Goal: Find specific page/section: Find specific page/section

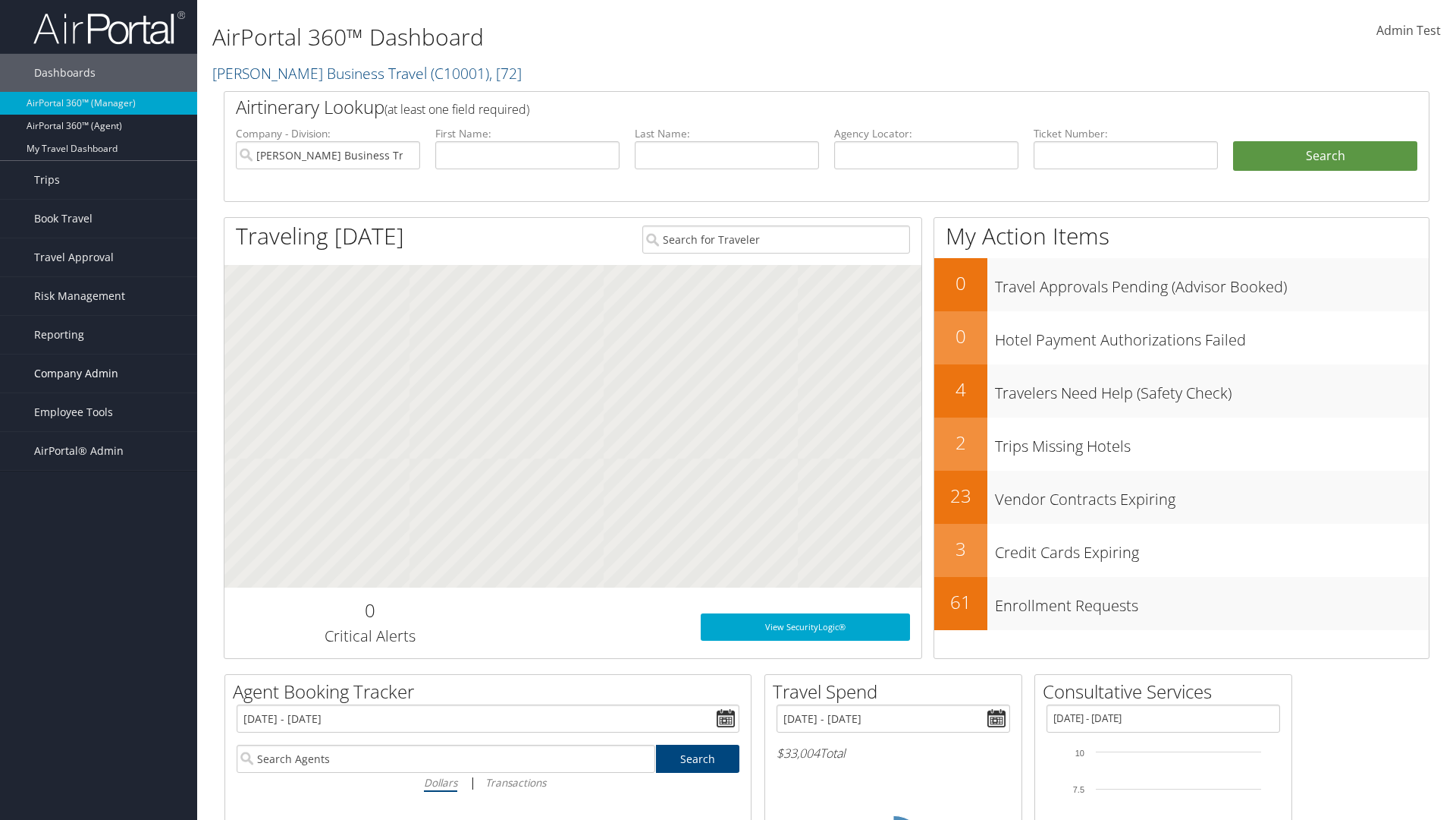
click at [99, 373] on span "Company Admin" at bounding box center [76, 373] width 85 height 38
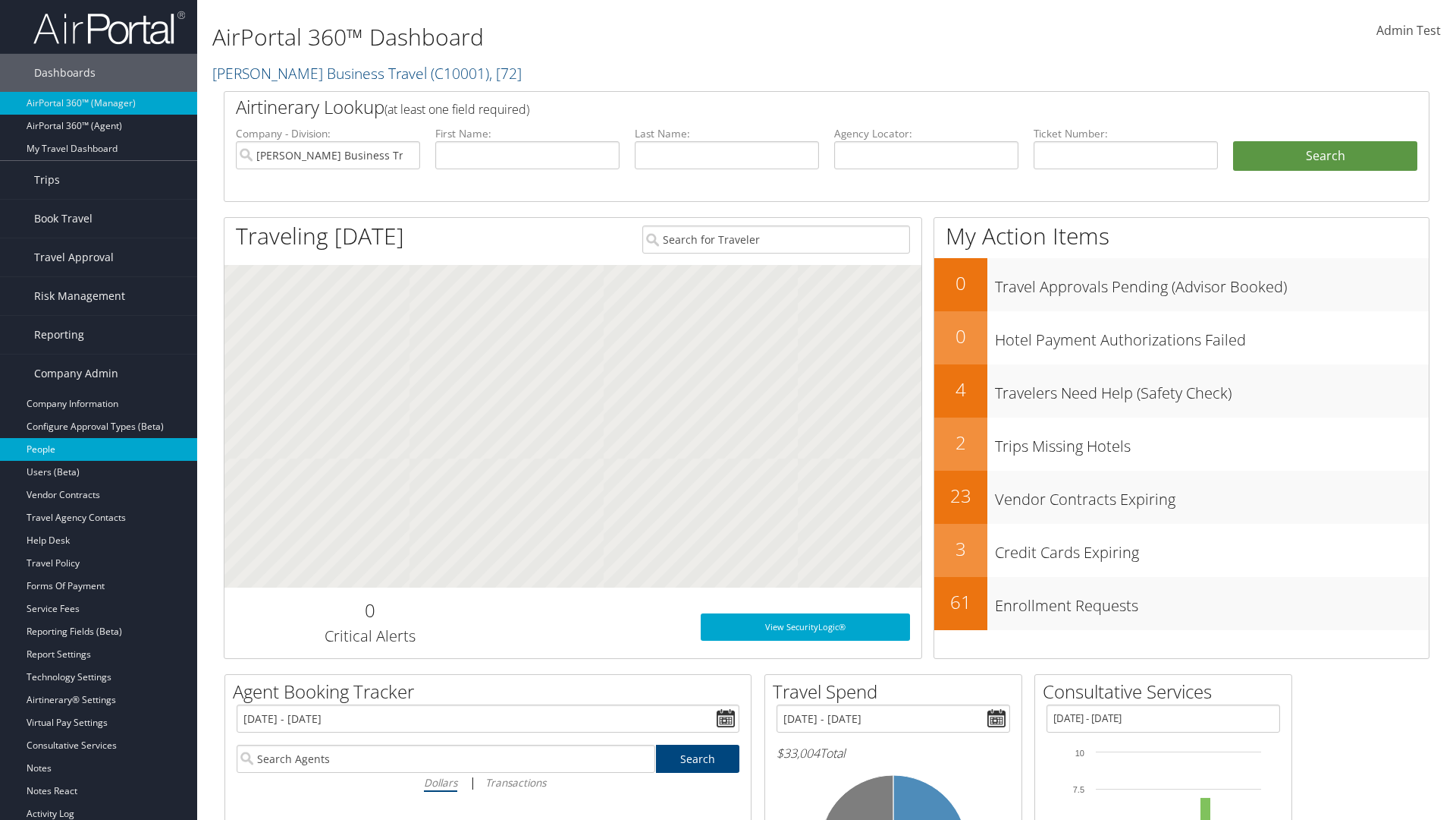
click at [99, 449] on link "People" at bounding box center [99, 449] width 197 height 23
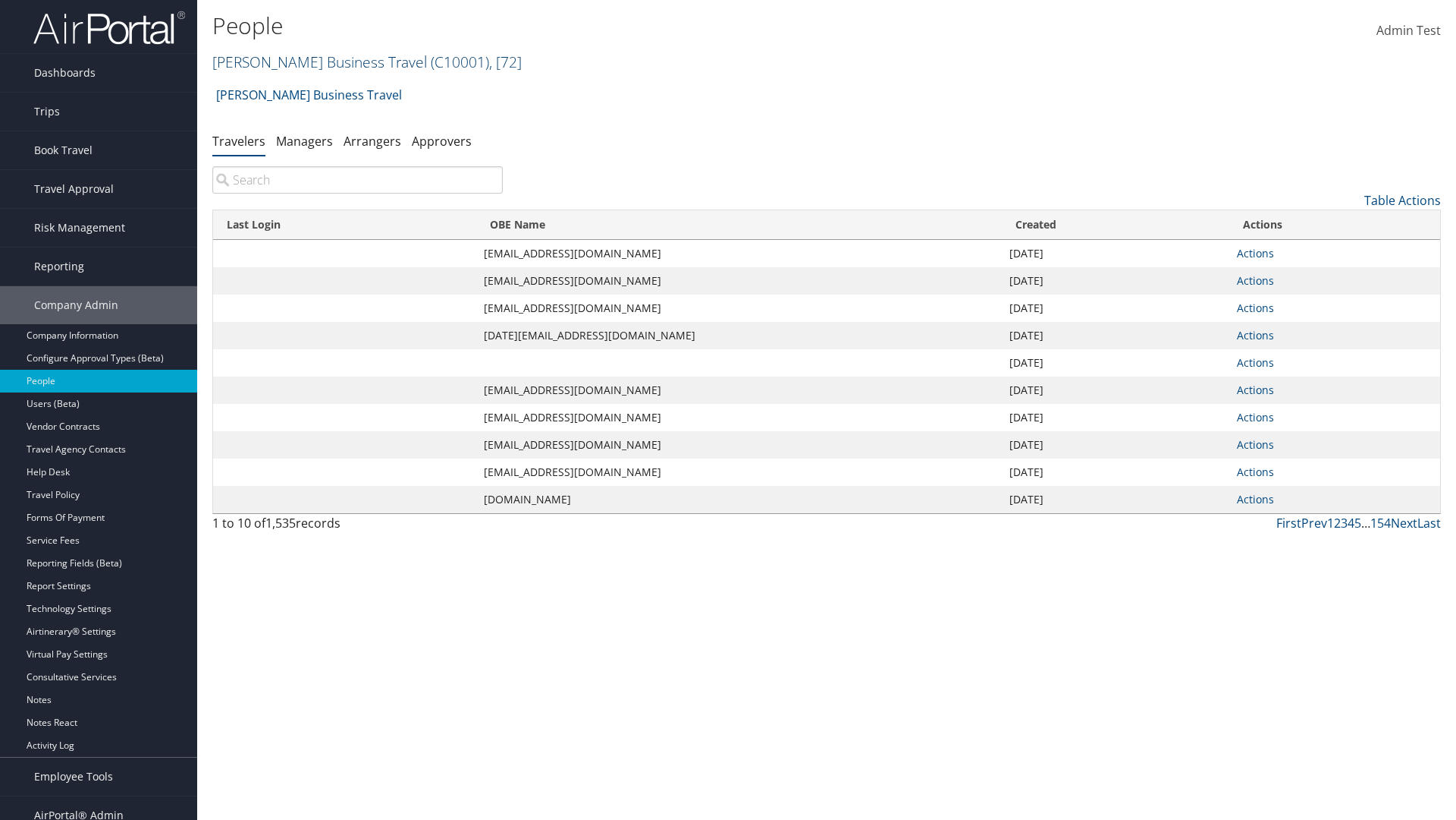
click at [313, 62] on link "[PERSON_NAME] Business Travel ( C10001 ) , [ 72 ]" at bounding box center [367, 62] width 310 height 21
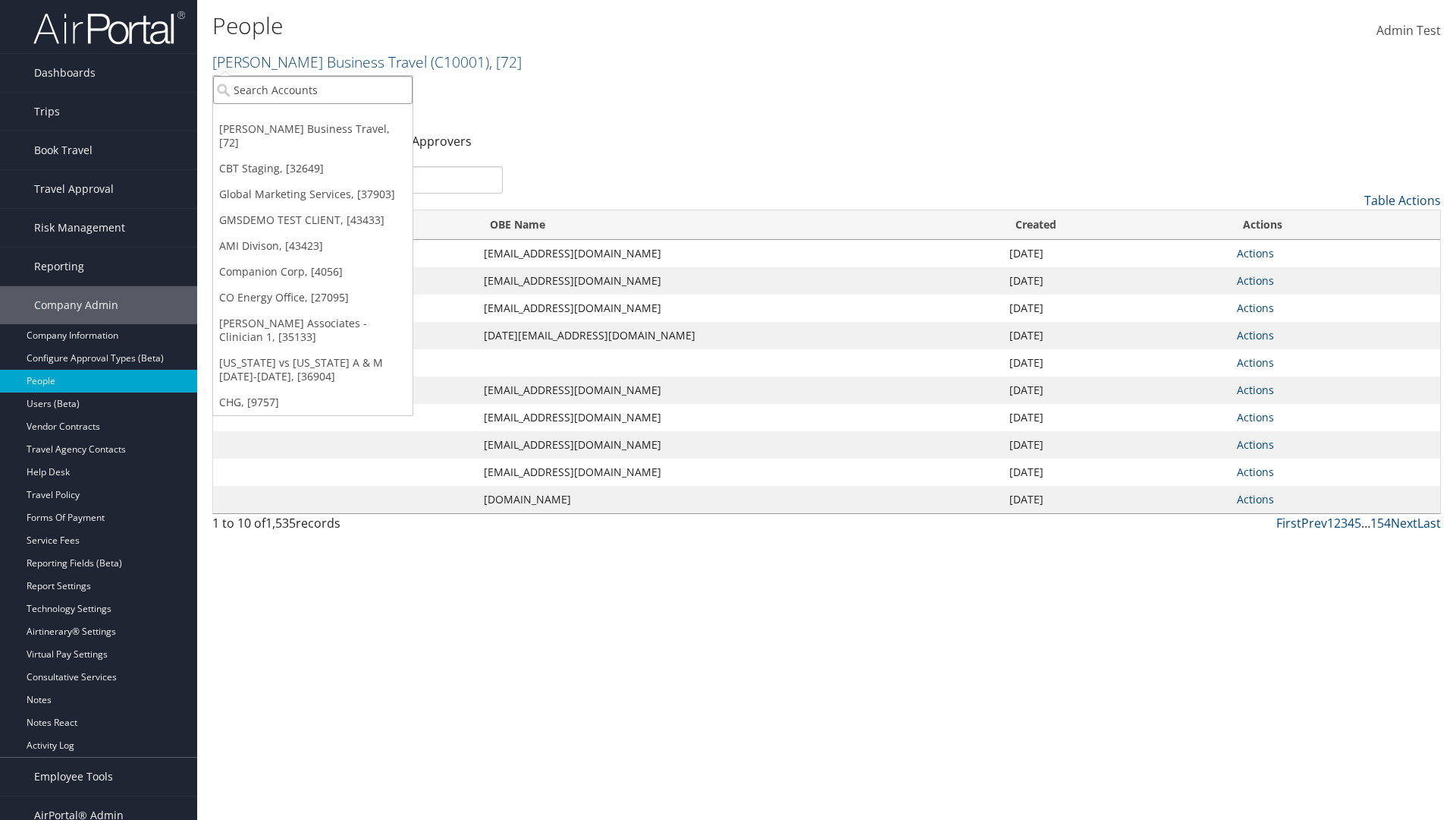
click at [313, 90] on input "search" at bounding box center [313, 90] width 200 height 28
type input "Global Marketing Services"
click at [327, 117] on div "Global Marketing Services (301946), [37903]" at bounding box center [326, 117] width 244 height 14
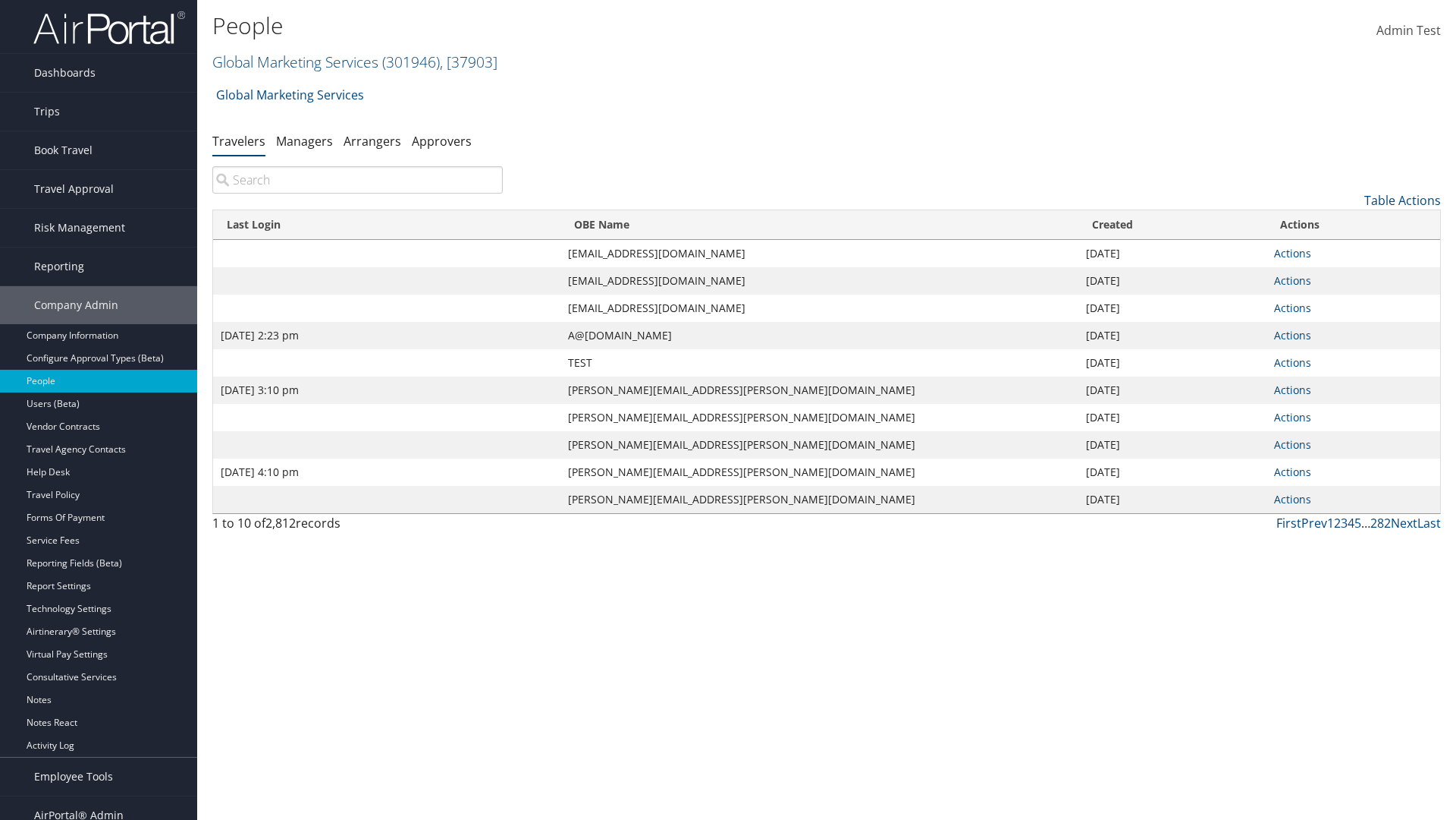
click at [357, 180] on input "search" at bounding box center [358, 179] width 291 height 27
type input "[DATE] 2:23 pm"
